Goal: Task Accomplishment & Management: Use online tool/utility

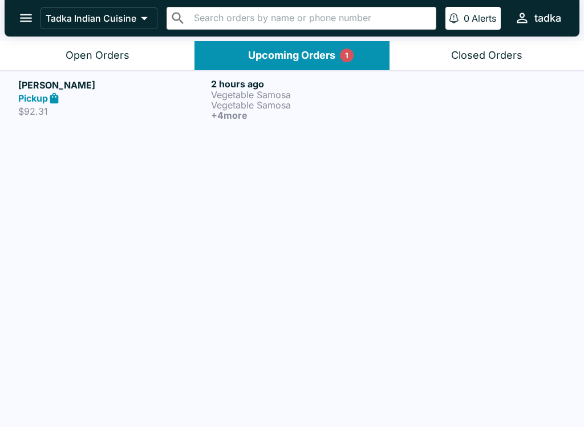
click at [83, 99] on div "Pickup" at bounding box center [112, 98] width 188 height 13
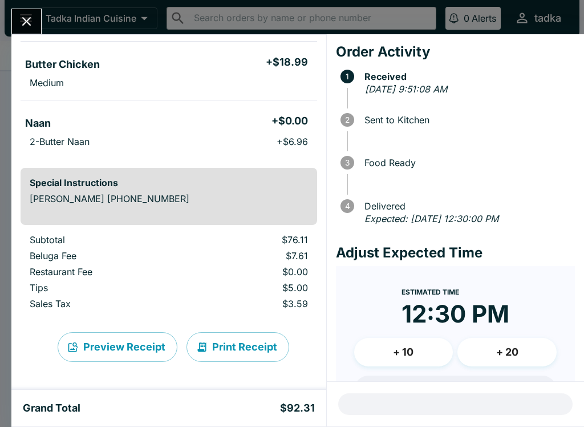
scroll to position [295, 0]
click at [12, 19] on button "Close" at bounding box center [26, 21] width 29 height 25
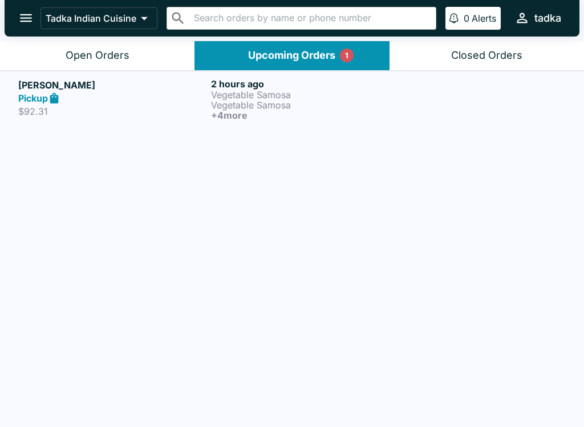
click at [81, 96] on div "Pickup" at bounding box center [112, 98] width 188 height 13
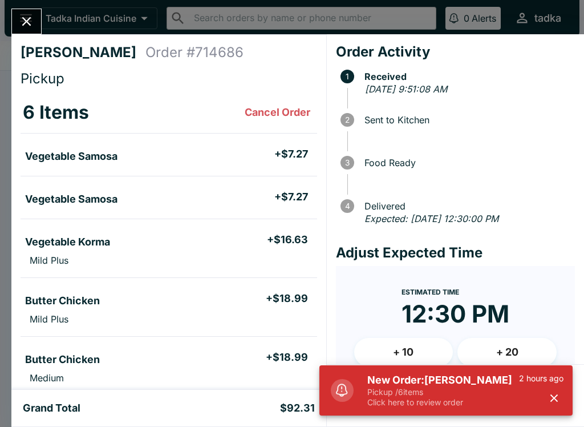
click at [443, 385] on h5 "New Order: [PERSON_NAME]" at bounding box center [443, 380] width 152 height 14
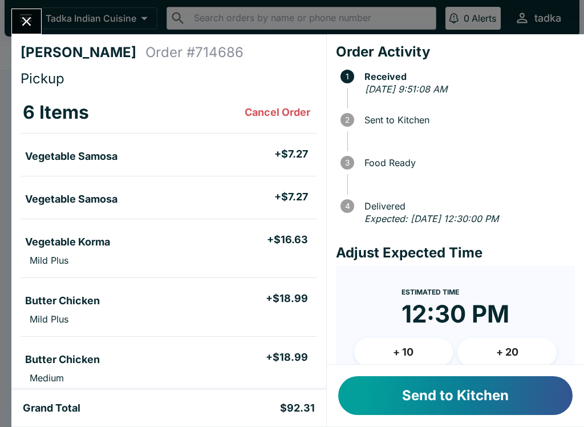
click at [459, 399] on button "Send to Kitchen" at bounding box center [455, 395] width 234 height 39
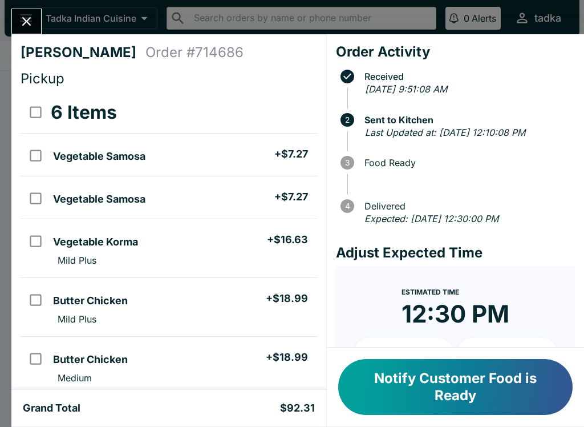
click at [463, 387] on button "Notify Customer Food is Ready" at bounding box center [455, 387] width 234 height 56
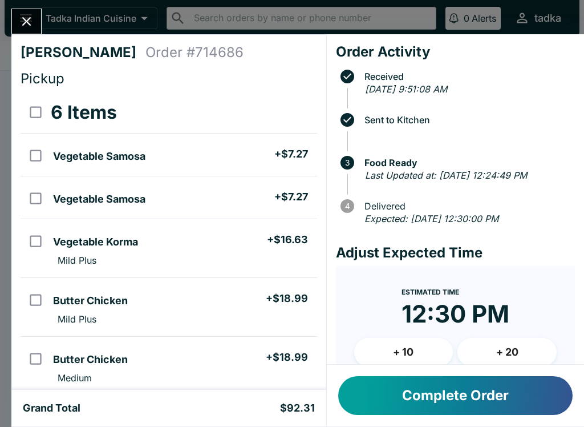
click at [425, 398] on button "Complete Order" at bounding box center [455, 395] width 234 height 39
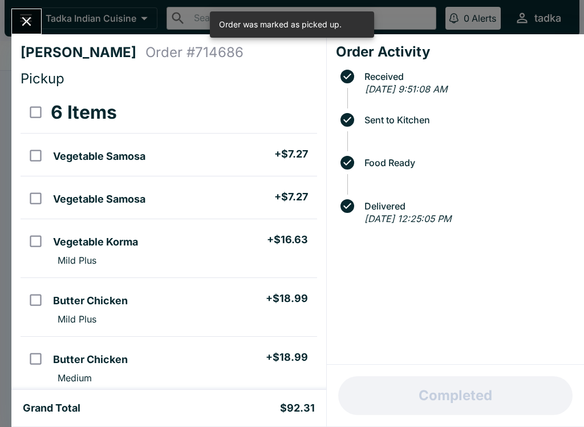
click at [32, 17] on icon "Close" at bounding box center [26, 21] width 15 height 15
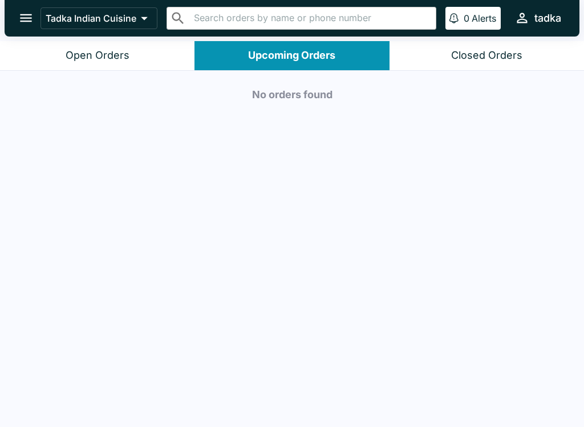
click at [99, 47] on button "Open Orders" at bounding box center [97, 55] width 195 height 29
